Goal: Task Accomplishment & Management: Complete application form

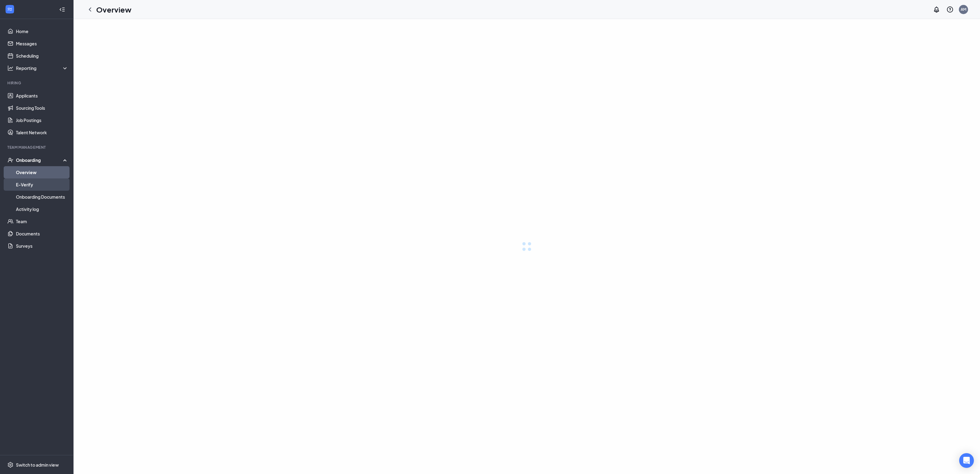
click at [34, 183] on link "E-Verify" at bounding box center [42, 184] width 52 height 12
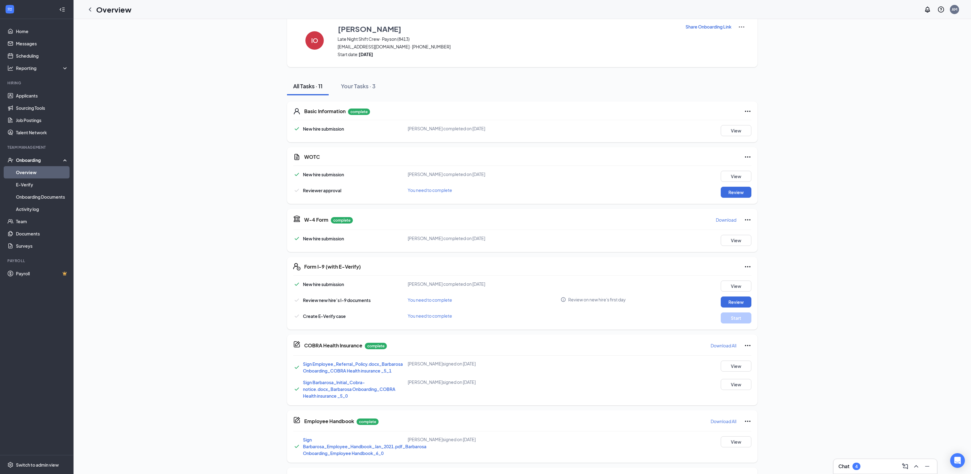
scroll to position [62, 0]
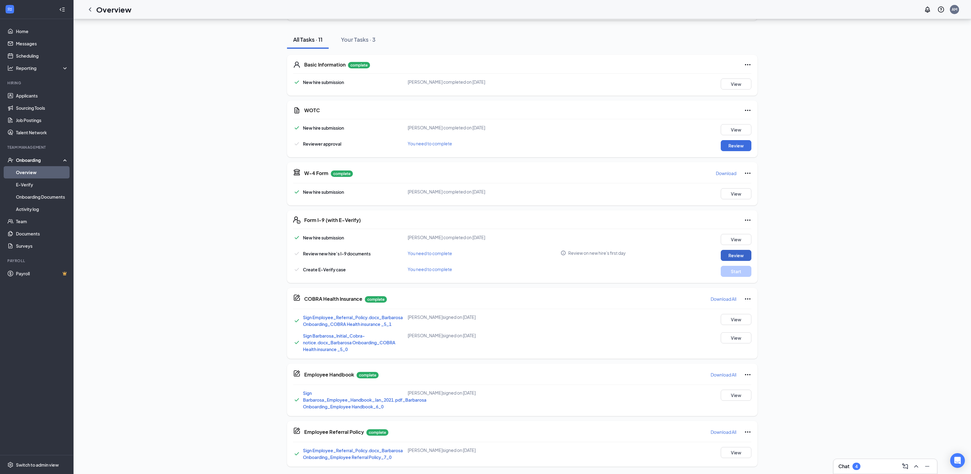
click at [737, 257] on button "Review" at bounding box center [736, 255] width 31 height 11
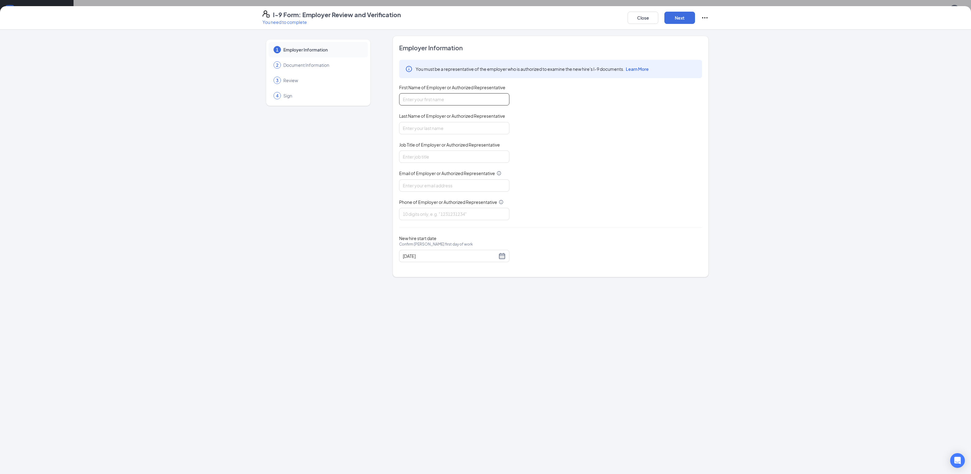
click at [420, 99] on input "First Name of Employer or Authorized Representative" at bounding box center [454, 99] width 110 height 12
type input "g"
type input "[PERSON_NAME]"
click at [427, 132] on input "Last Name of Employer or Authorized Representative" at bounding box center [454, 128] width 110 height 12
type input "Candia"
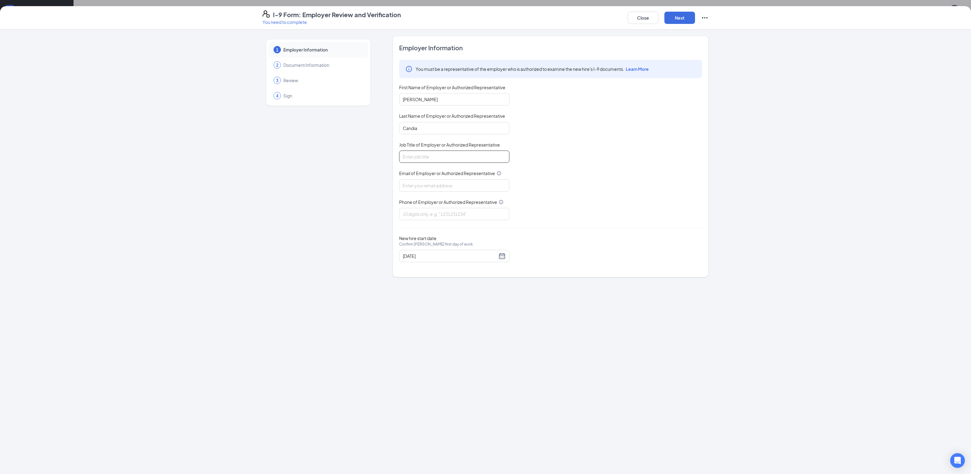
click at [445, 156] on input "Job Title of Employer or Authorized Representative" at bounding box center [454, 156] width 110 height 12
type input "assistant"
click at [421, 184] on input "Email of Employer or Authorized Representative" at bounding box center [454, 185] width 110 height 12
type input "[EMAIL_ADDRESS][DOMAIN_NAME]"
type input "7144174973"
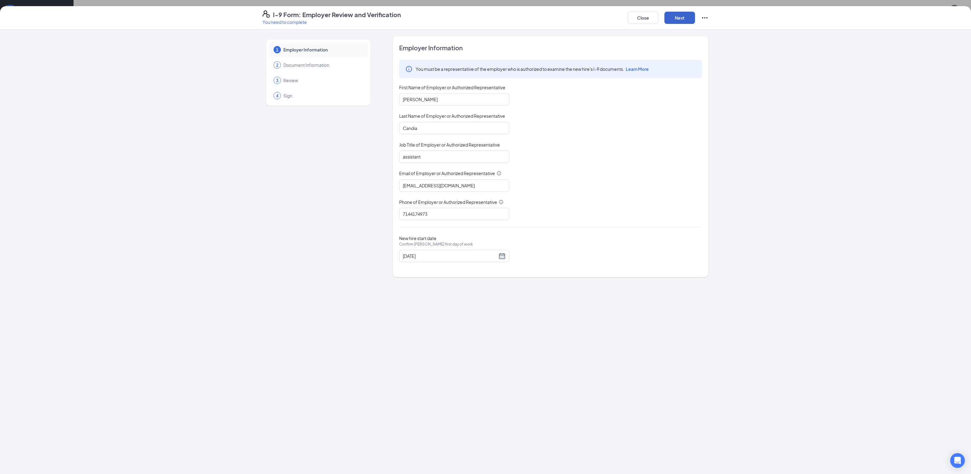
click at [681, 23] on button "Next" at bounding box center [679, 18] width 31 height 12
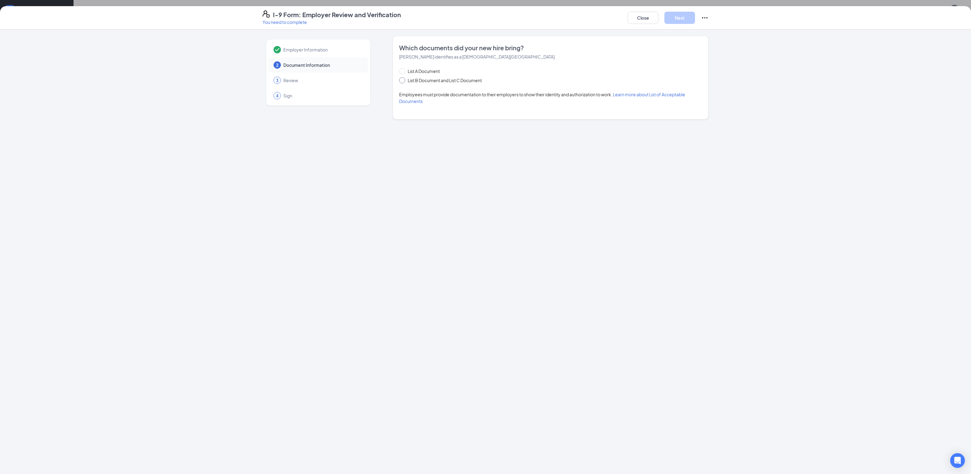
click at [404, 81] on span at bounding box center [402, 80] width 6 height 6
click at [403, 81] on input "List B Document and List C Document" at bounding box center [401, 79] width 4 height 4
radio input "true"
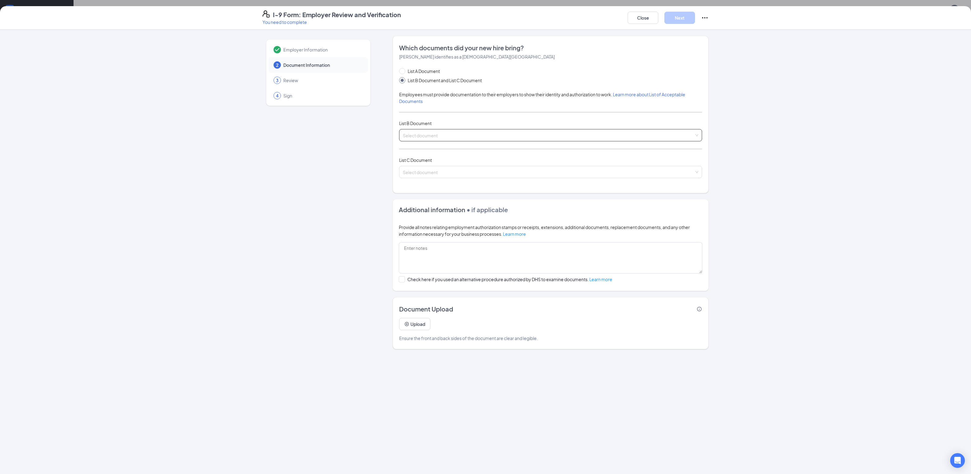
click at [421, 136] on input "search" at bounding box center [548, 133] width 291 height 9
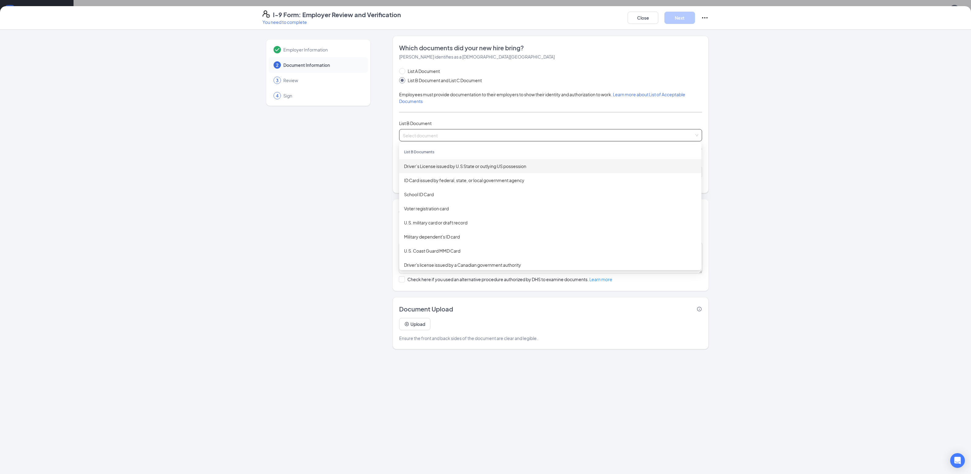
click at [459, 167] on div "Driver’s License issued by U.S State or outlying US possession" at bounding box center [550, 166] width 293 height 7
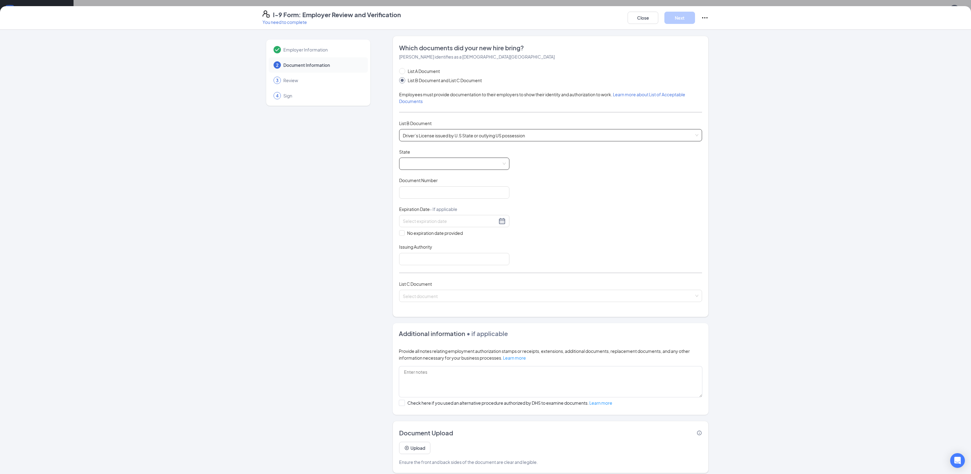
click at [452, 164] on span at bounding box center [454, 164] width 103 height 12
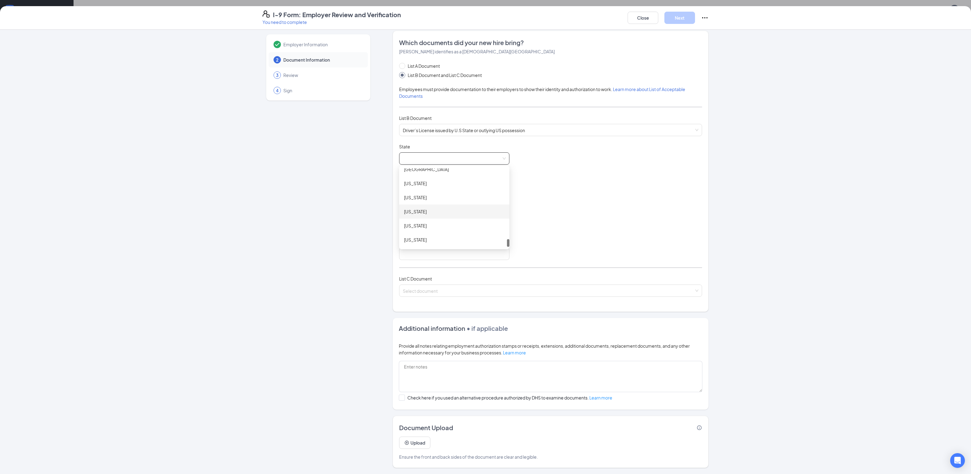
scroll to position [649, 0]
click at [422, 202] on div "[US_STATE]" at bounding box center [454, 202] width 100 height 7
click at [448, 191] on div "Document Title Driver’s License issued by U.S State or outlying US possession S…" at bounding box center [550, 201] width 303 height 116
click at [448, 183] on input "Document Number" at bounding box center [454, 187] width 110 height 12
type input "245378294"
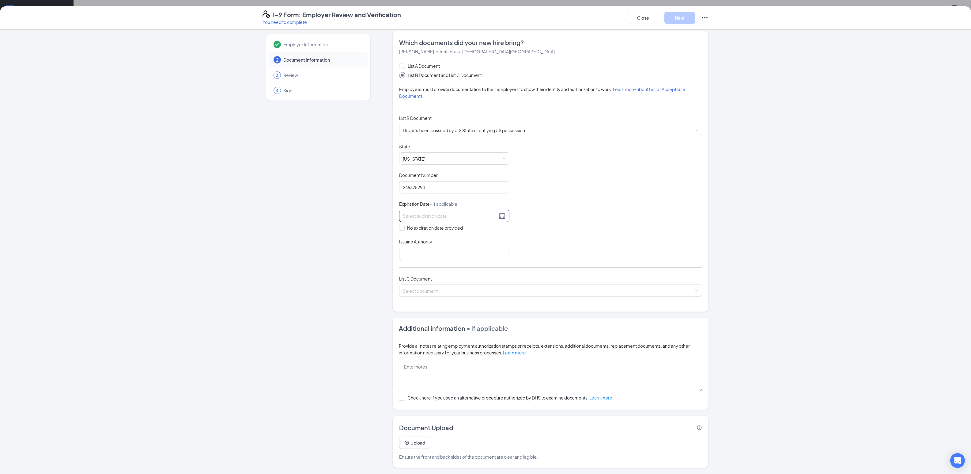
click at [458, 212] on input at bounding box center [450, 215] width 94 height 7
click at [473, 229] on span "button" at bounding box center [474, 230] width 3 height 3
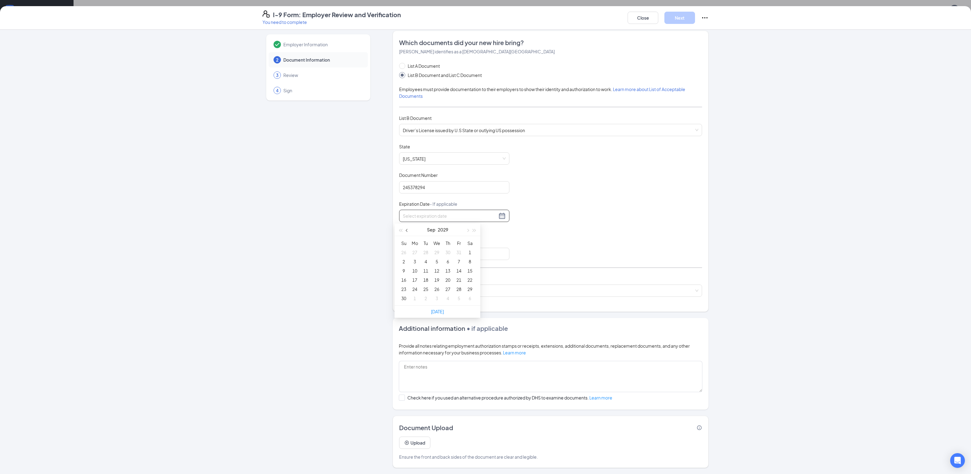
click at [407, 229] on span "button" at bounding box center [407, 230] width 3 height 3
type input "[DATE]"
click at [405, 259] on div "5" at bounding box center [403, 261] width 7 height 7
click at [499, 214] on div "[DATE]" at bounding box center [454, 215] width 103 height 7
click at [402, 260] on div "5" at bounding box center [403, 261] width 7 height 7
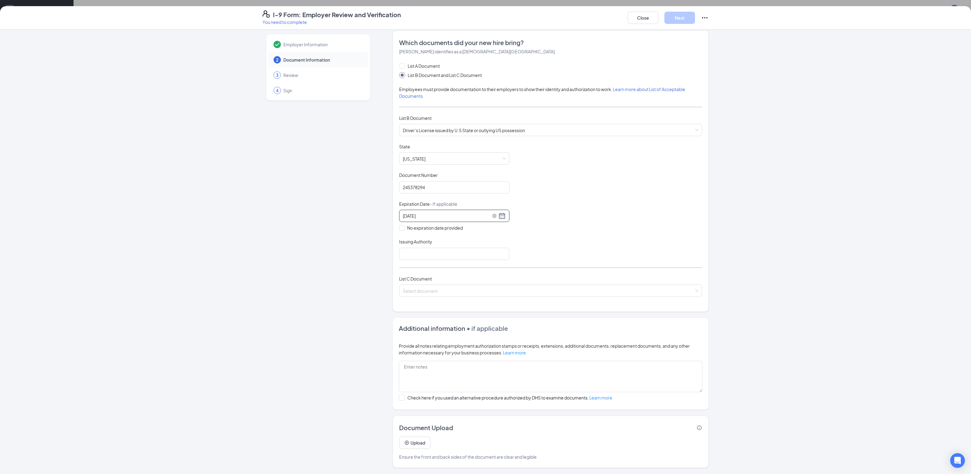
click at [403, 213] on input "[DATE]" at bounding box center [450, 215] width 94 height 7
type input "[DATE]"
click at [365, 244] on div "Employer Information 2 Document Information 3 Review 4 Sign" at bounding box center [318, 249] width 111 height 437
click at [433, 249] on input "Issuing Authority" at bounding box center [454, 253] width 110 height 12
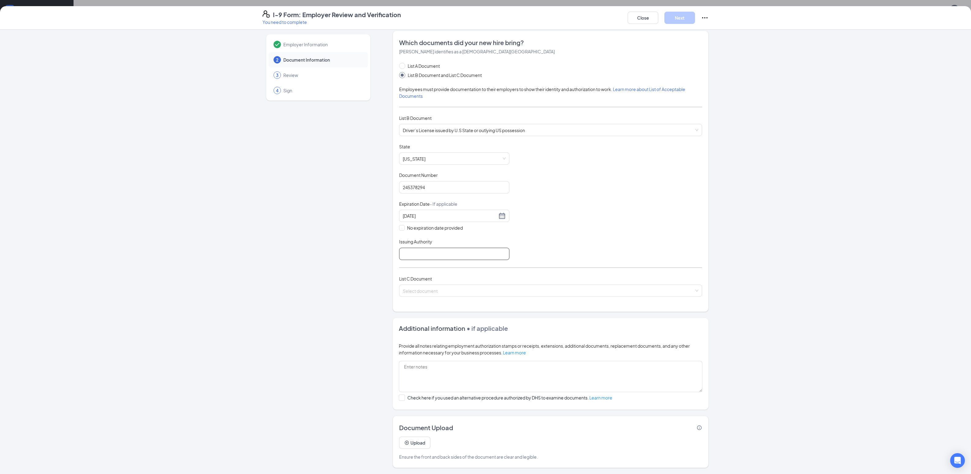
type input "[US_STATE]"
click at [456, 291] on input "search" at bounding box center [548, 289] width 291 height 9
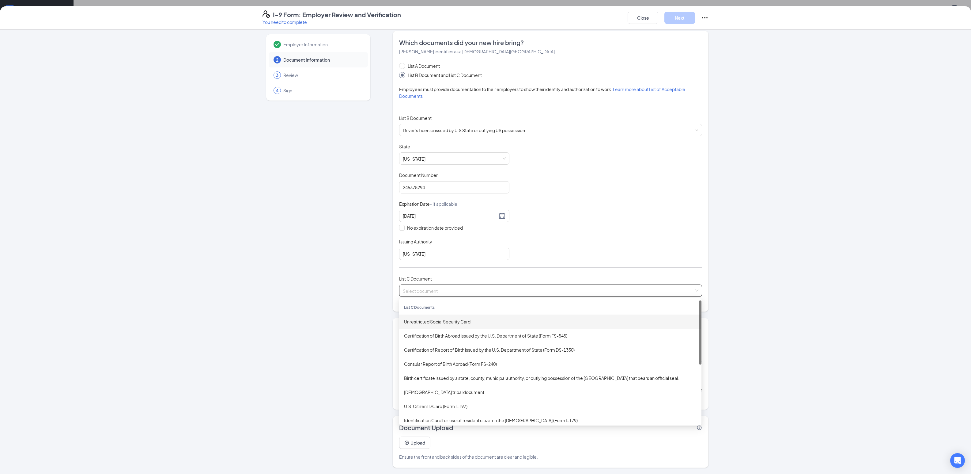
click at [448, 318] on div "Unrestricted Social Security Card" at bounding box center [550, 321] width 293 height 7
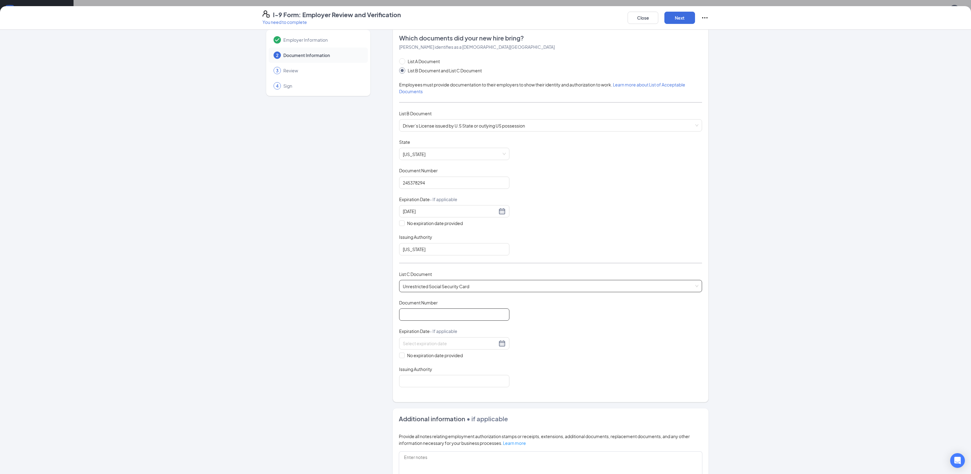
click at [450, 314] on input "Document Number" at bounding box center [454, 314] width 110 height 12
type input "647043056"
click at [393, 357] on div "Which documents did your new hire bring? [PERSON_NAME] identifies as a [DEMOGRA…" at bounding box center [551, 214] width 316 height 376
click at [399, 356] on input "No expiration date provided" at bounding box center [401, 354] width 4 height 4
checkbox input "true"
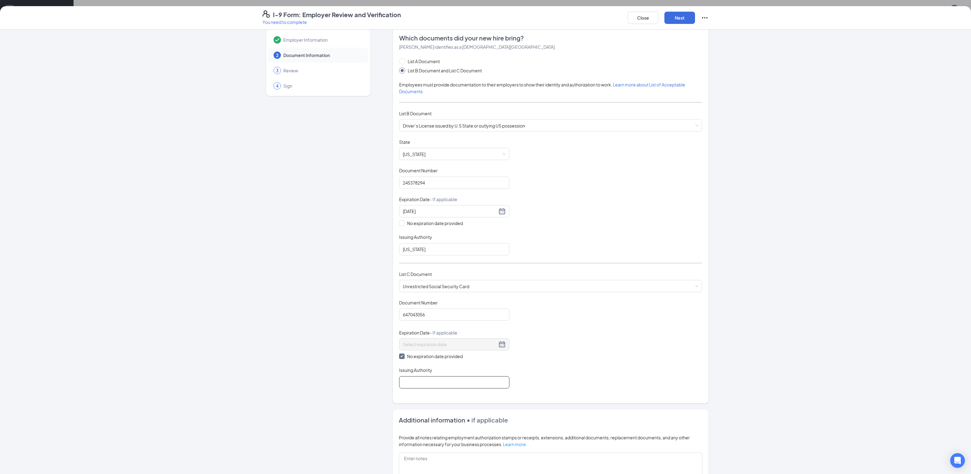
click at [414, 385] on input "Issuing Authority" at bounding box center [454, 382] width 110 height 12
type input "social security administration"
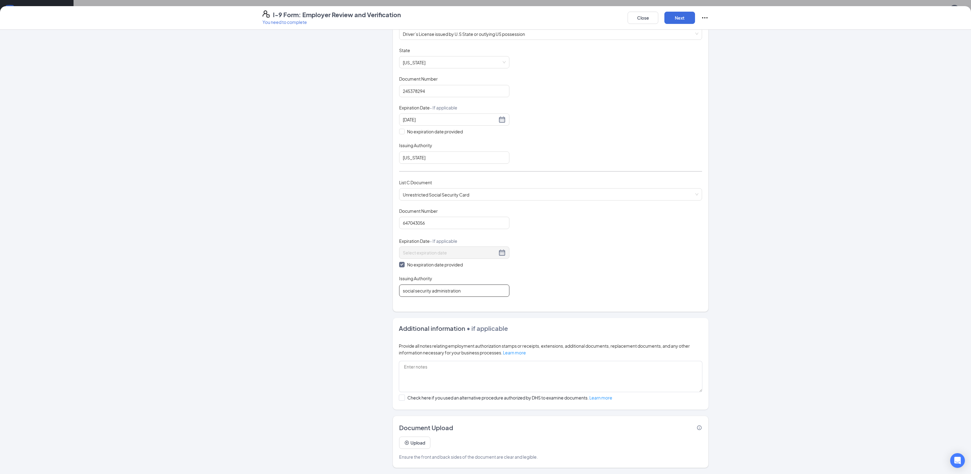
scroll to position [62, 0]
click at [400, 396] on div at bounding box center [402, 397] width 6 height 6
click at [400, 396] on input "Check here if you used an alternative procedure authorized by DHS to examine do…" at bounding box center [401, 396] width 4 height 4
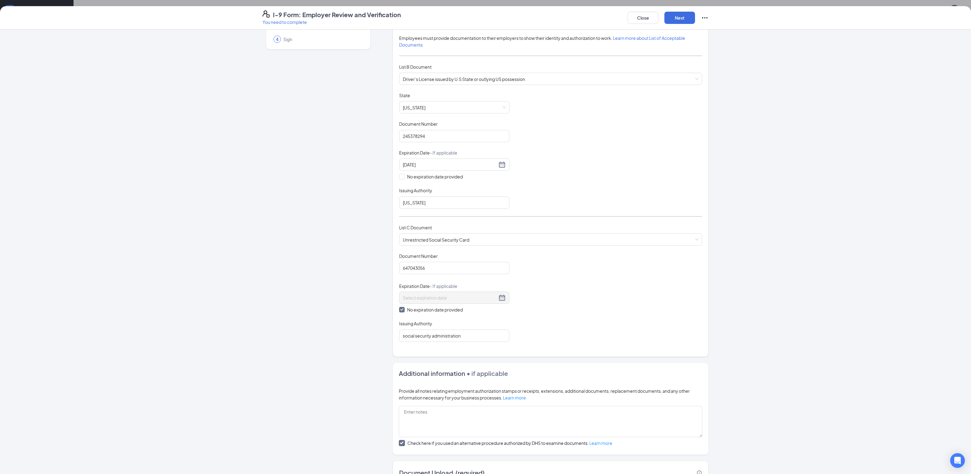
scroll to position [0, 0]
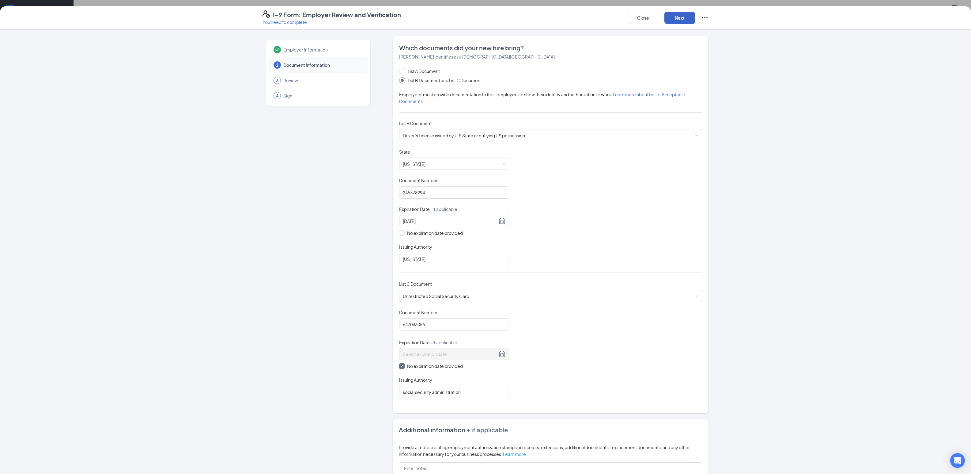
click at [676, 21] on button "Next" at bounding box center [679, 18] width 31 height 12
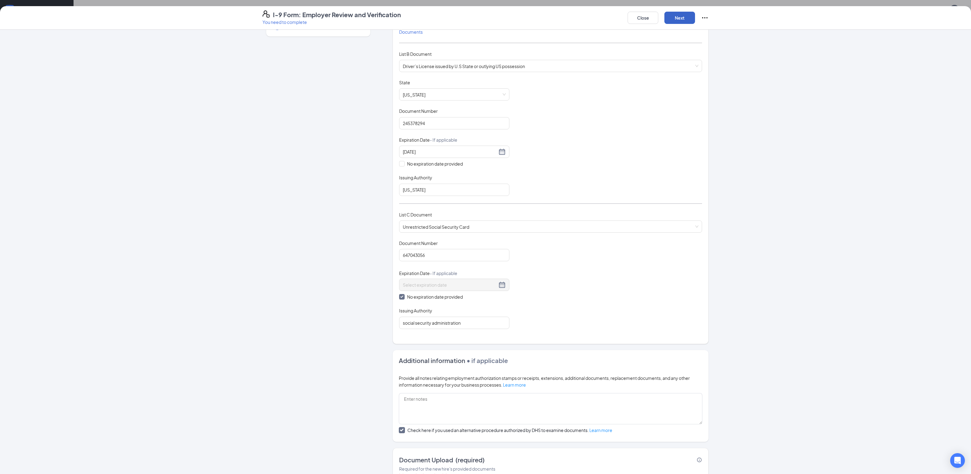
scroll to position [126, 0]
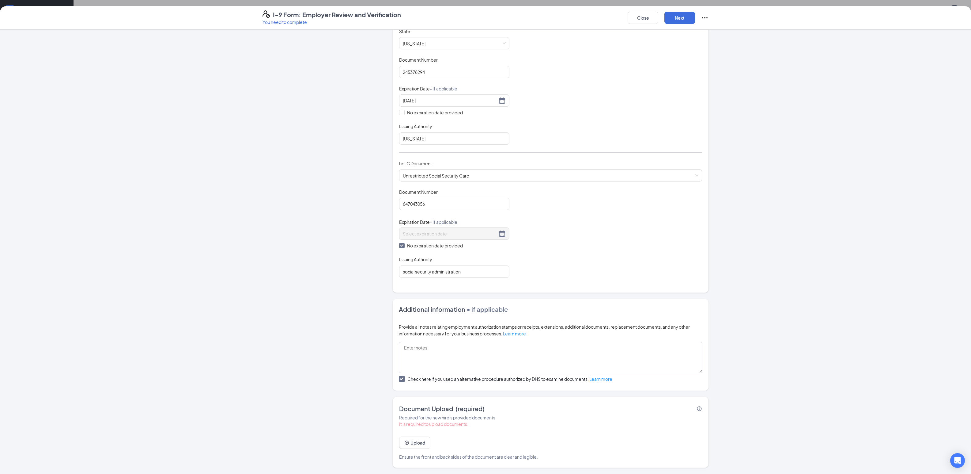
click at [399, 376] on input "Check here if you used an alternative procedure authorized by DHS to examine do…" at bounding box center [401, 378] width 4 height 4
checkbox input "false"
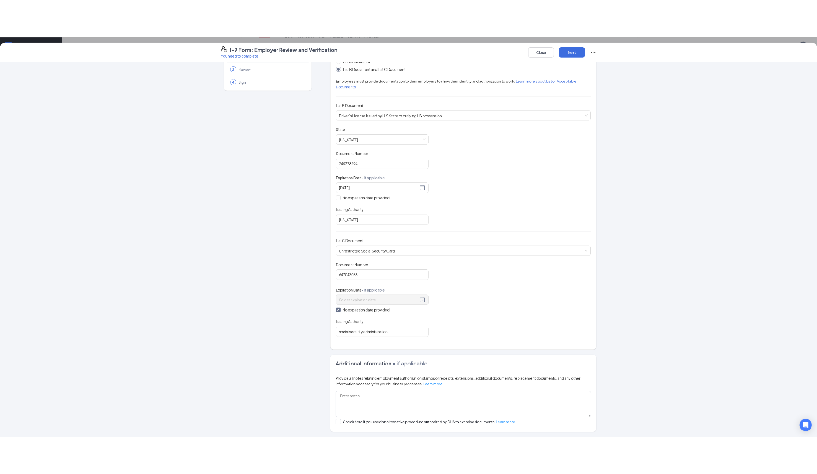
scroll to position [0, 0]
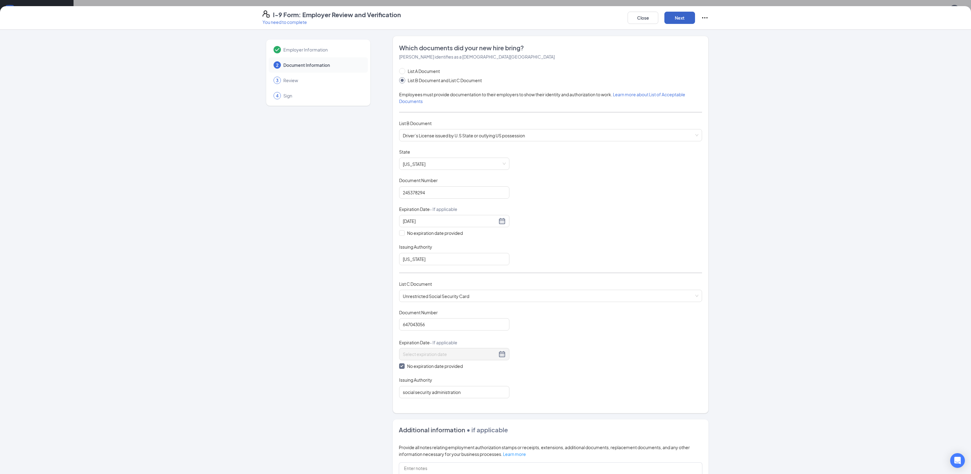
click at [670, 17] on button "Next" at bounding box center [679, 18] width 31 height 12
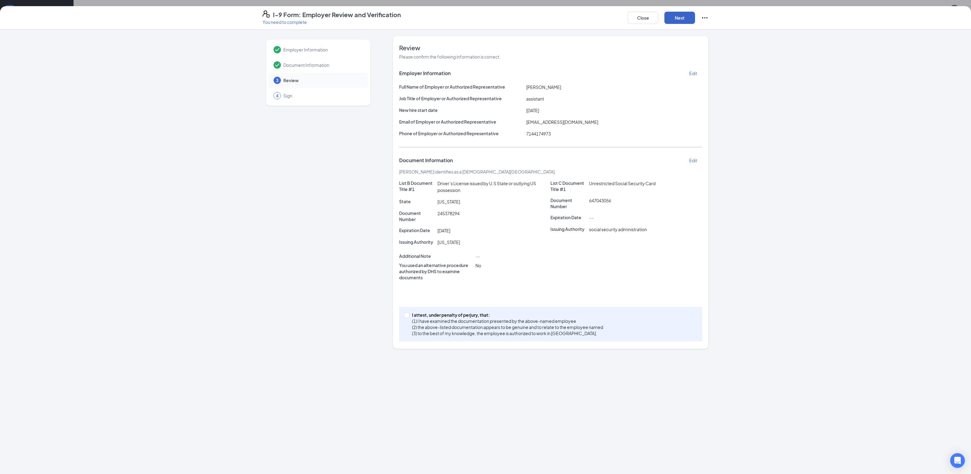
click at [685, 22] on button "Next" at bounding box center [679, 18] width 31 height 12
click at [678, 13] on button "Next" at bounding box center [679, 18] width 31 height 12
click at [680, 20] on button "Next" at bounding box center [679, 18] width 31 height 12
click at [404, 319] on label "I attest, under penalty of [PERSON_NAME], that: (1) I have examined the documen…" at bounding box center [505, 329] width 202 height 34
click at [404, 316] on input "I attest, under penalty of [PERSON_NAME], that: (1) I have examined the documen…" at bounding box center [406, 314] width 4 height 4
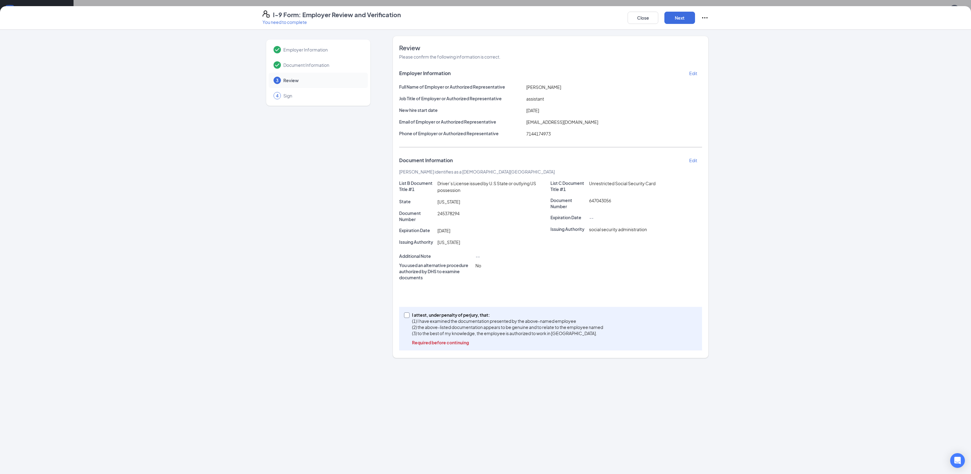
checkbox input "true"
click at [676, 18] on button "Next" at bounding box center [679, 18] width 31 height 12
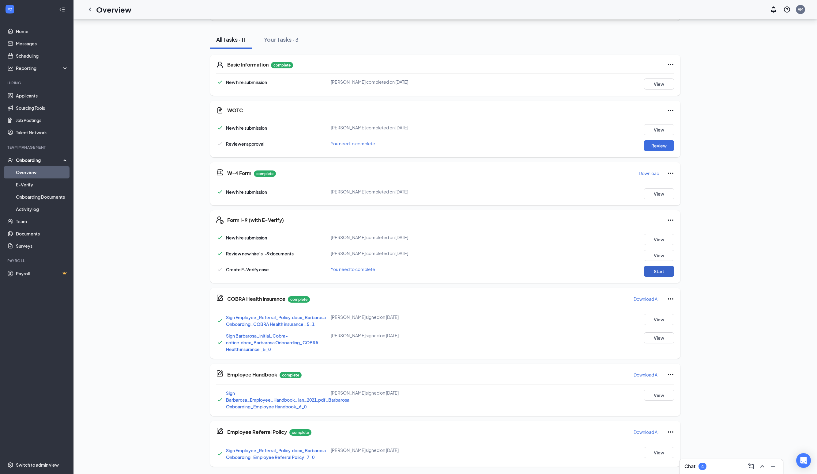
click at [662, 271] on button "Start" at bounding box center [659, 271] width 31 height 11
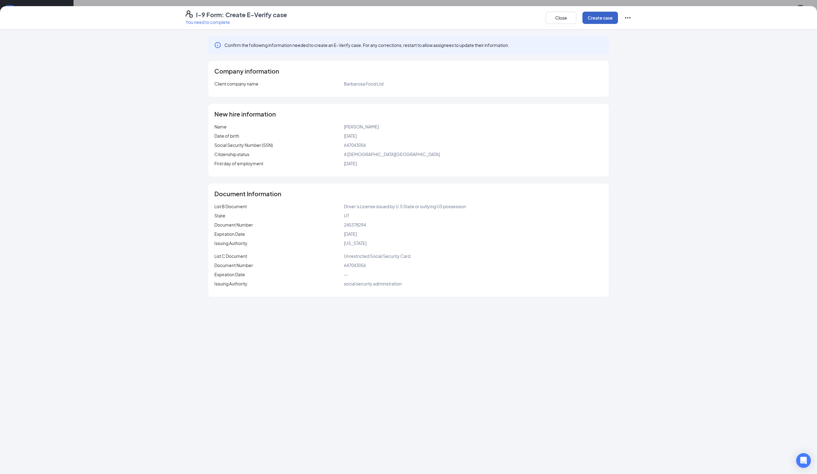
click at [602, 16] on button "Create case" at bounding box center [601, 18] width 36 height 12
click at [574, 21] on button "Close" at bounding box center [566, 18] width 31 height 12
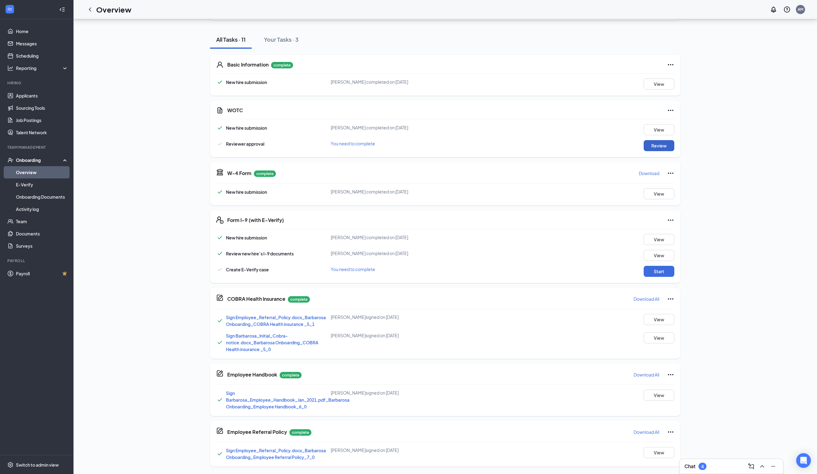
click at [650, 144] on button "Review" at bounding box center [659, 145] width 31 height 11
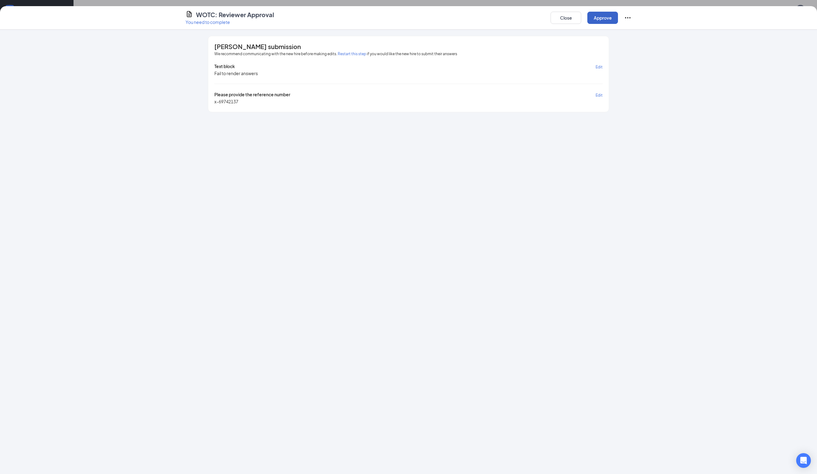
click at [597, 18] on button "Approve" at bounding box center [603, 18] width 31 height 12
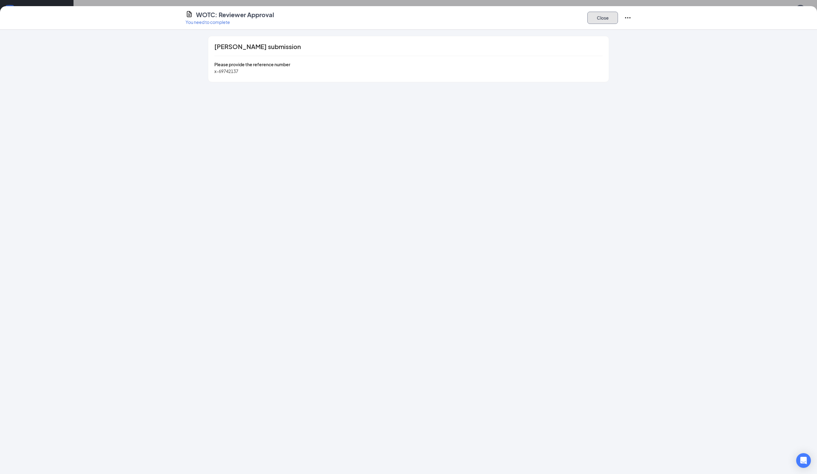
click at [599, 20] on button "Close" at bounding box center [603, 18] width 31 height 12
